Goal: Task Accomplishment & Management: Complete application form

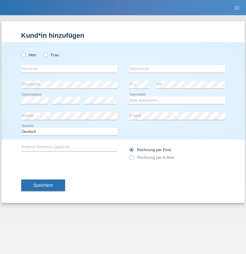
radio input "true"
click at [69, 69] on input "text" at bounding box center [69, 69] width 96 height 8
type input "[PERSON_NAME]"
click at [177, 69] on input "text" at bounding box center [177, 69] width 96 height 8
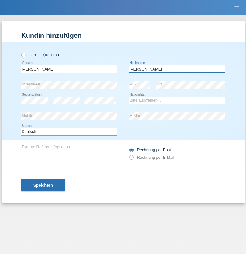
type input "[PERSON_NAME]"
select select "UA"
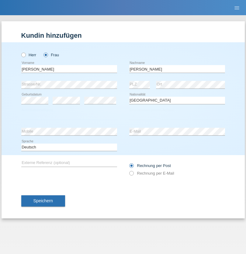
select select "C"
select select "09"
select select "12"
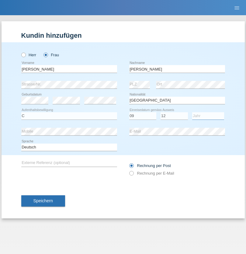
select select "2021"
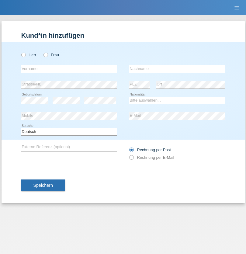
radio input "true"
click at [69, 69] on input "text" at bounding box center [69, 69] width 96 height 8
type input "K"
click at [177, 69] on input "text" at bounding box center [177, 69] width 96 height 8
type input "Keel"
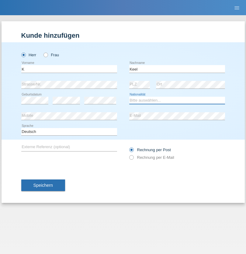
select select "CH"
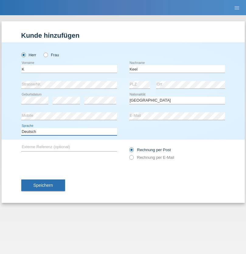
select select "en"
